Goal: Find specific page/section: Find specific page/section

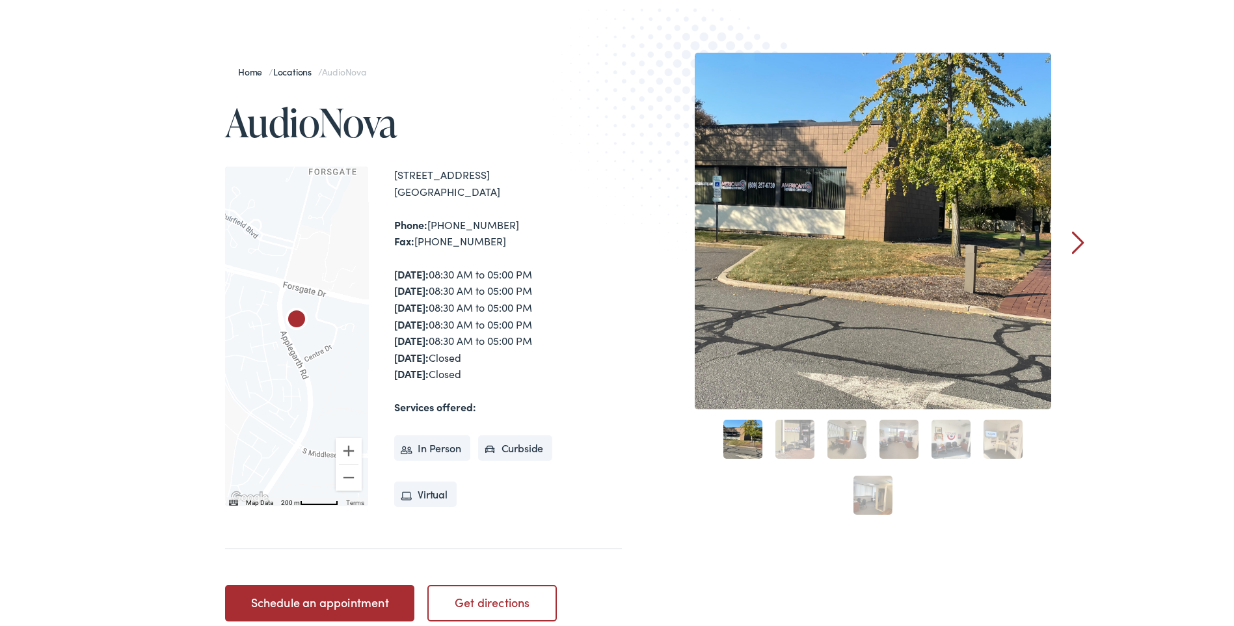
scroll to position [130, 0]
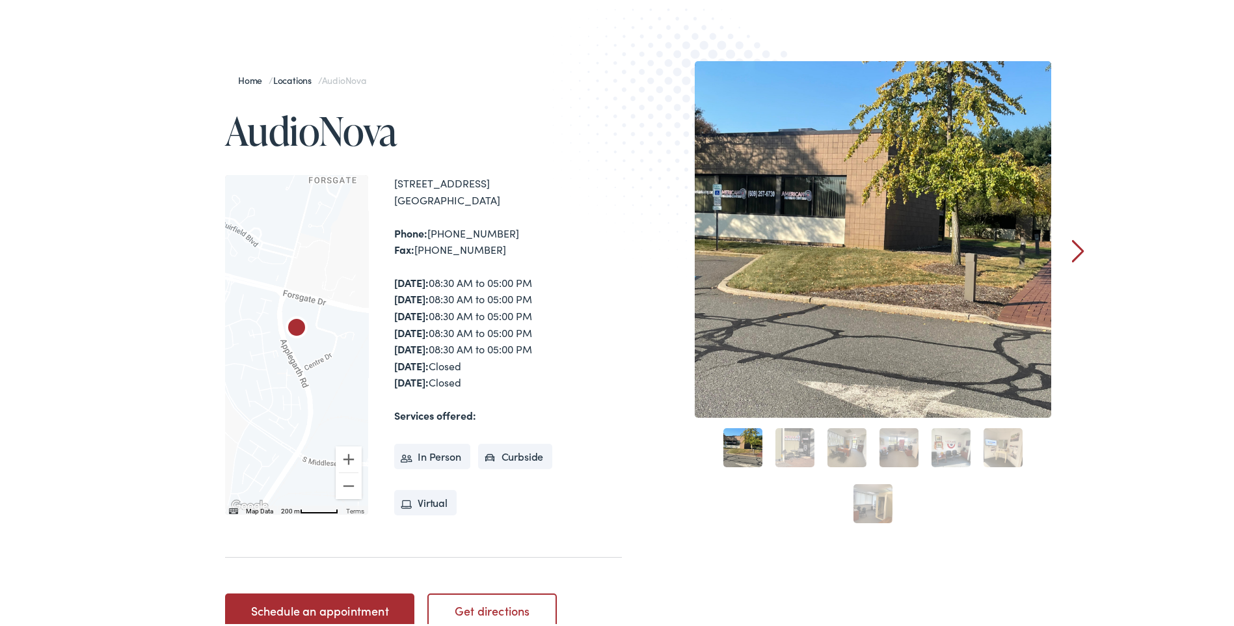
click at [793, 444] on link "2" at bounding box center [795, 445] width 39 height 39
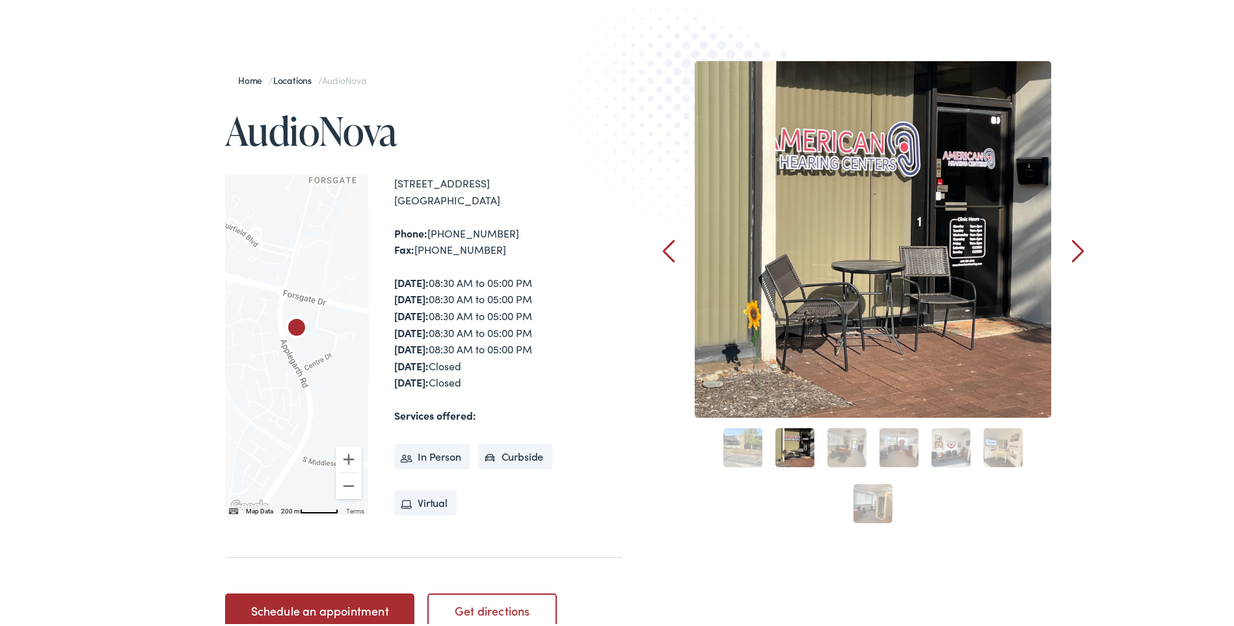
click at [837, 442] on link "3" at bounding box center [847, 445] width 39 height 39
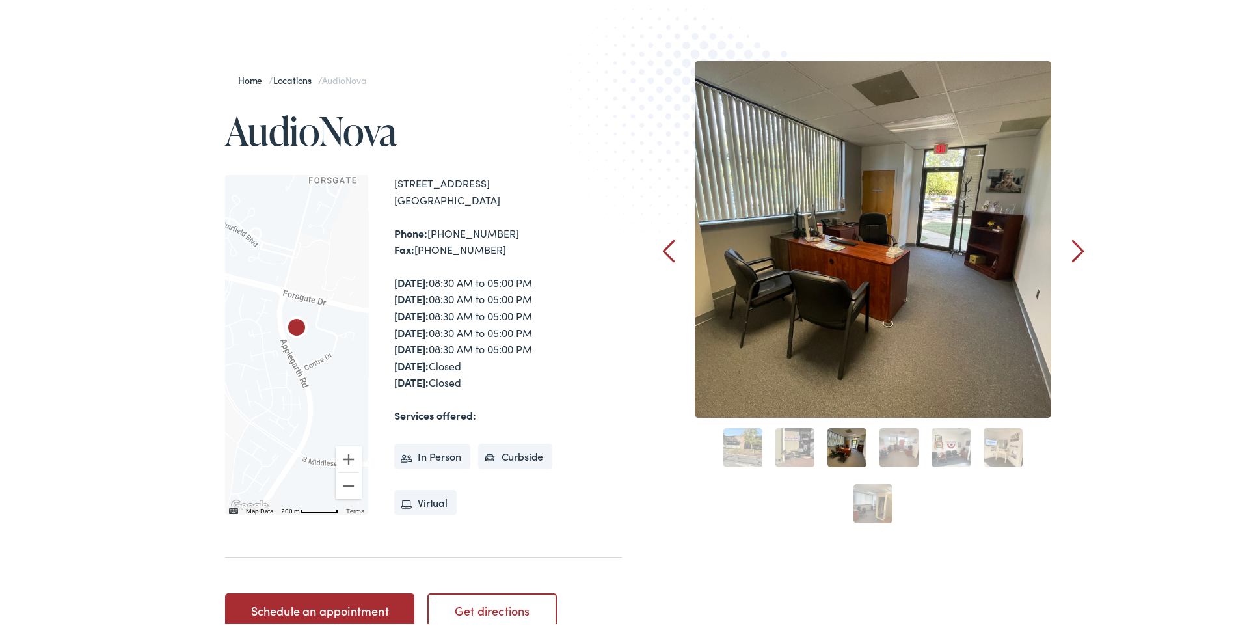
click at [888, 439] on link "4" at bounding box center [899, 445] width 39 height 39
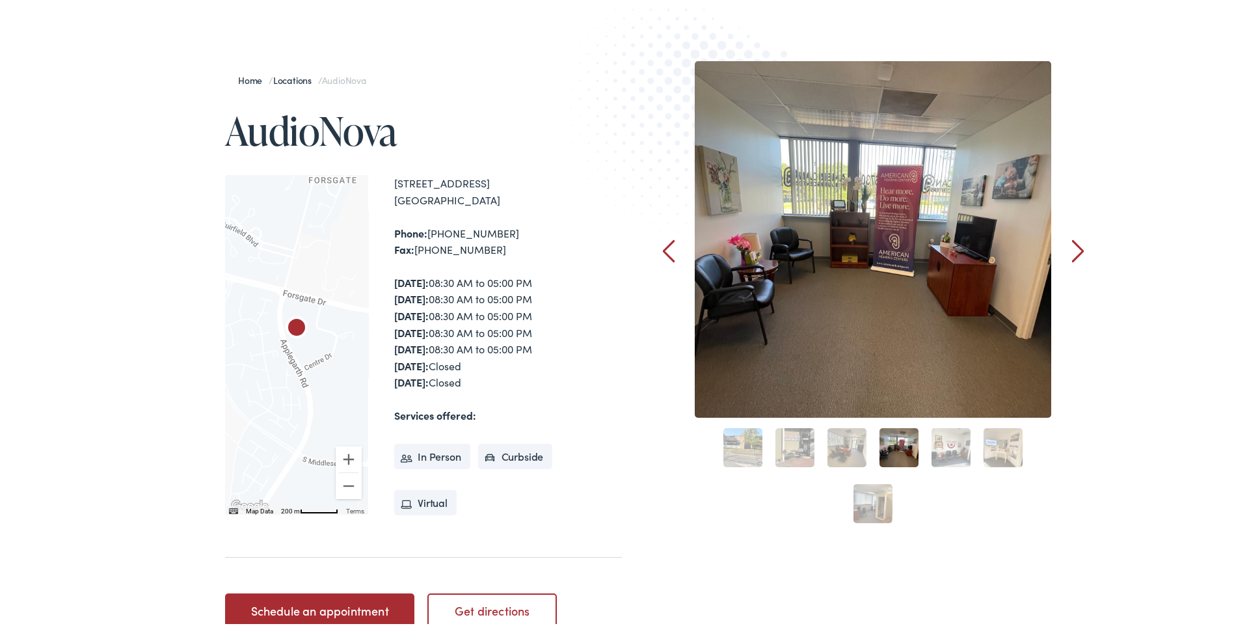
click at [954, 436] on link "5" at bounding box center [951, 445] width 39 height 39
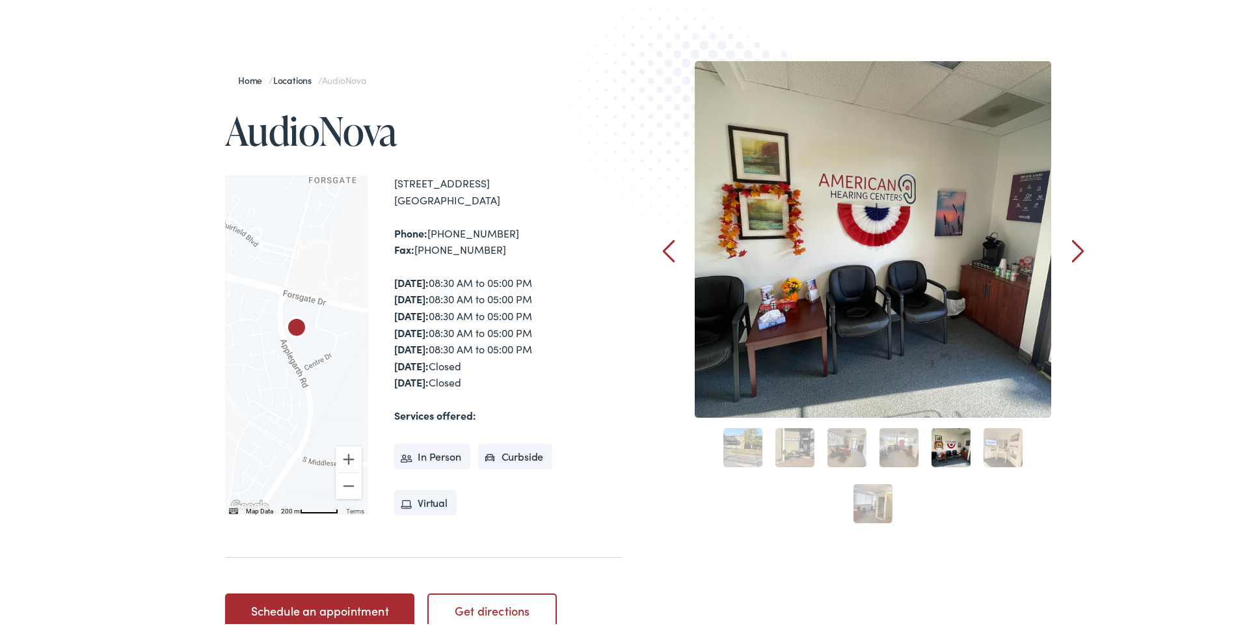
click at [992, 441] on link "6" at bounding box center [1003, 445] width 39 height 39
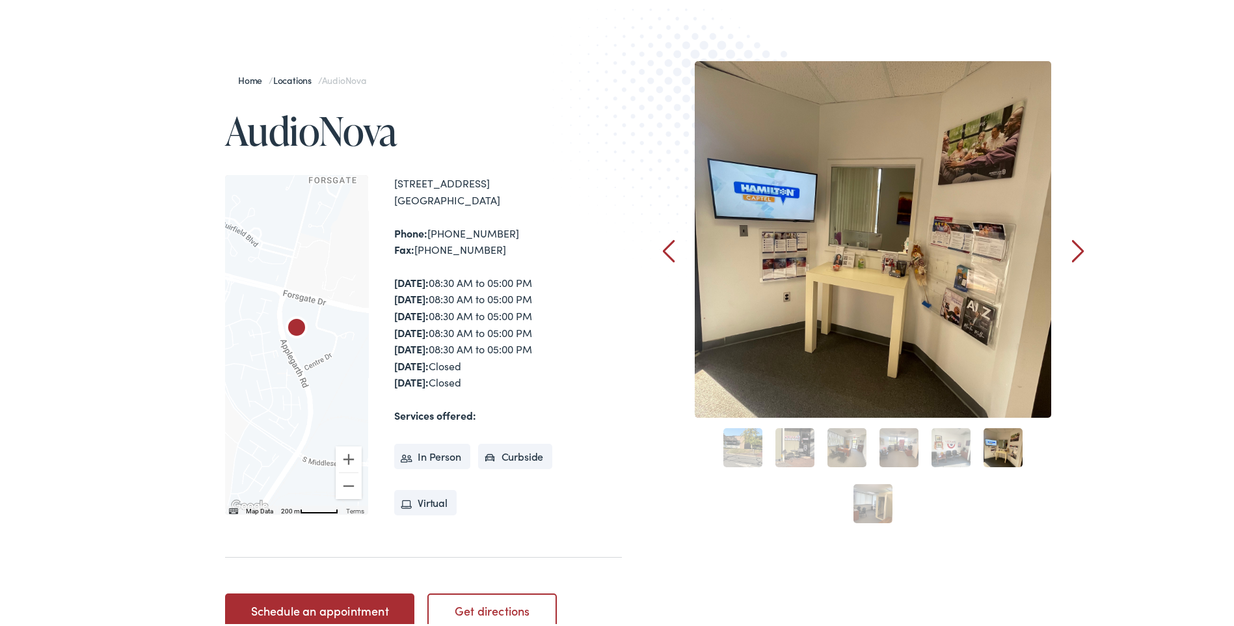
click at [859, 504] on link "7" at bounding box center [873, 501] width 39 height 39
